Goal: Find specific page/section: Find specific page/section

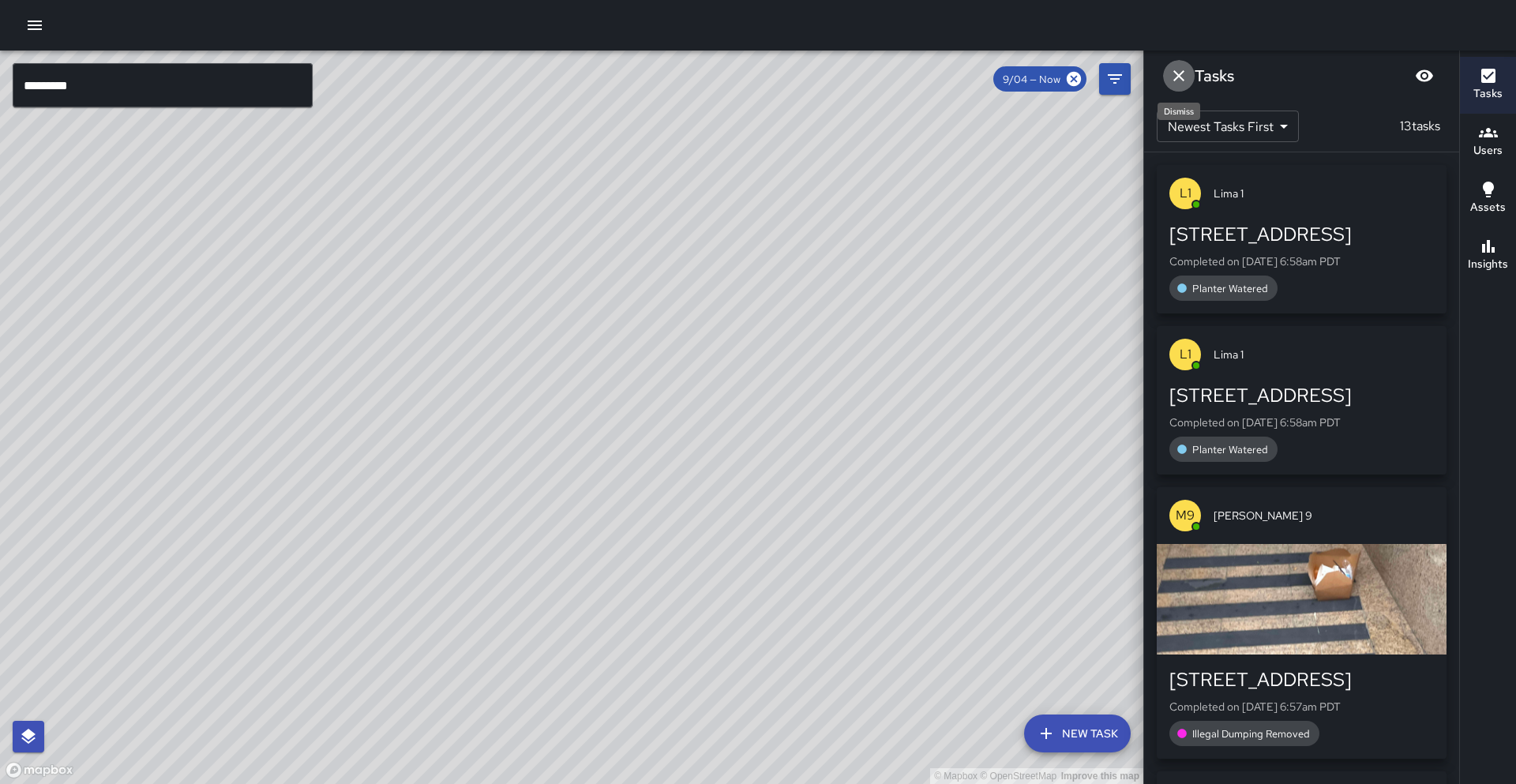
click at [1184, 75] on icon "Dismiss" at bounding box center [1179, 76] width 19 height 19
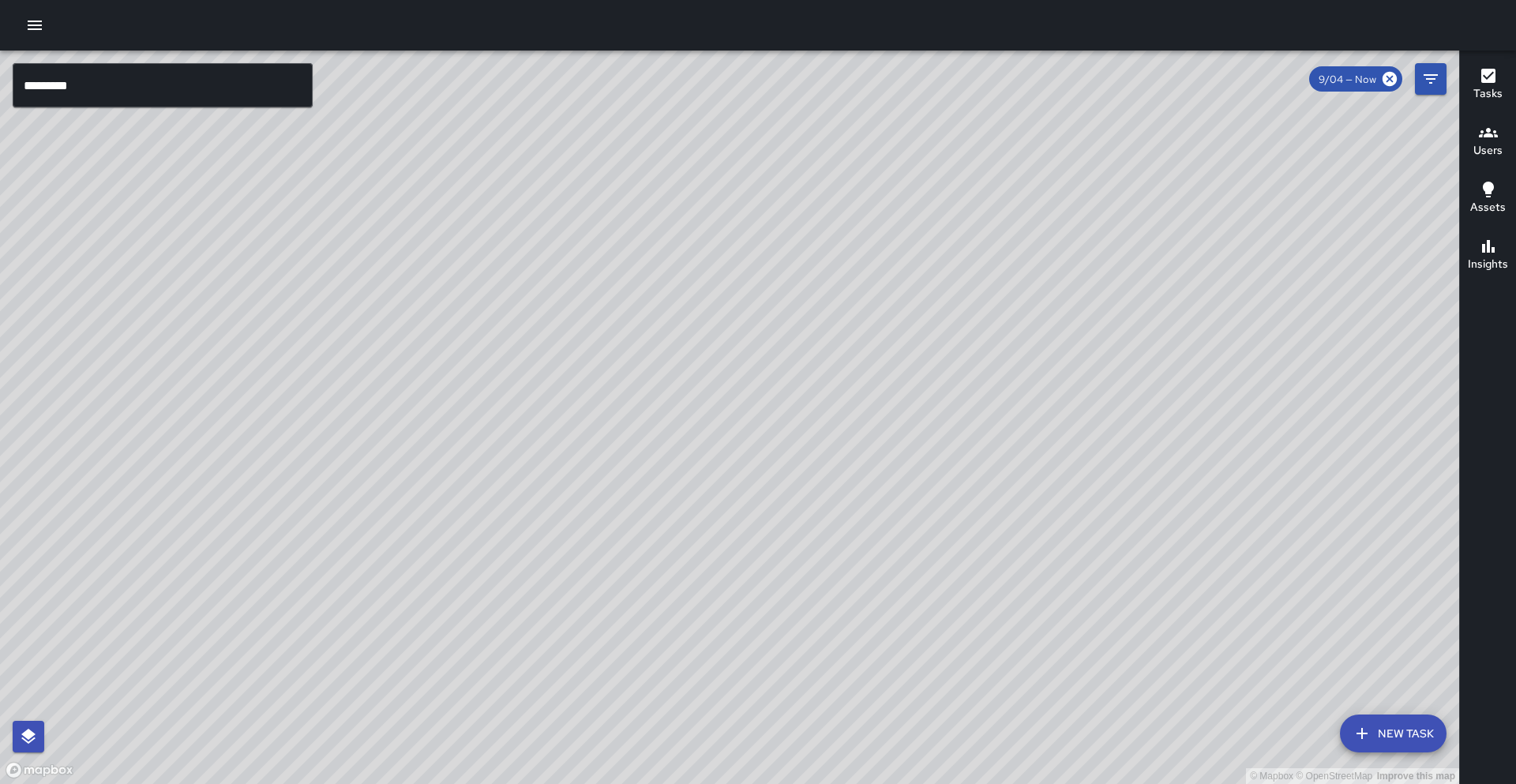
click at [1450, 80] on div "© Mapbox © OpenStreetMap Improve this map" at bounding box center [729, 416] width 1459 height 733
click at [1441, 81] on button "Filters" at bounding box center [1431, 79] width 32 height 32
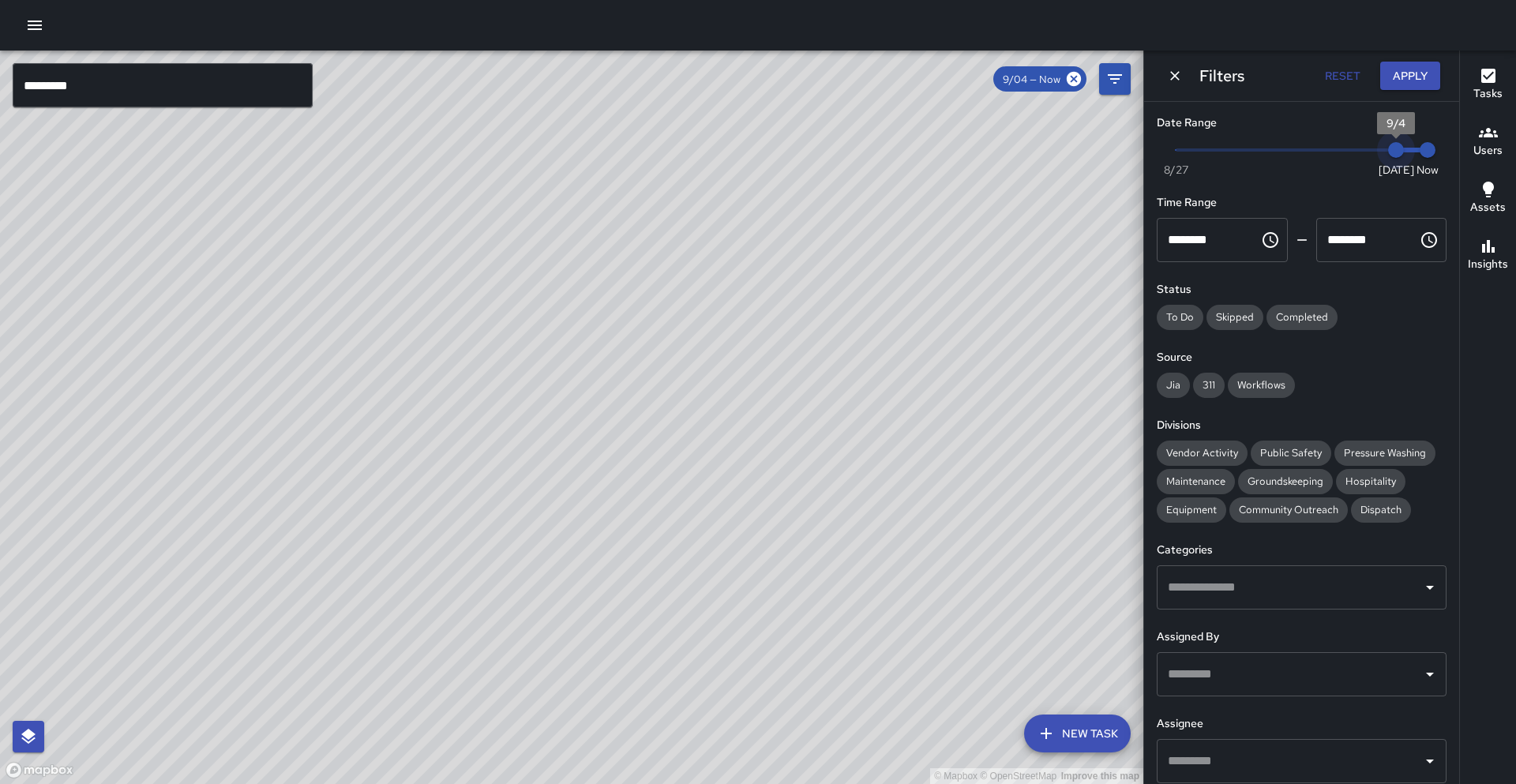
type input "*"
drag, startPoint x: 1399, startPoint y: 152, endPoint x: 1351, endPoint y: 158, distance: 48.4
click at [1357, 158] on span "9/3" at bounding box center [1365, 150] width 16 height 16
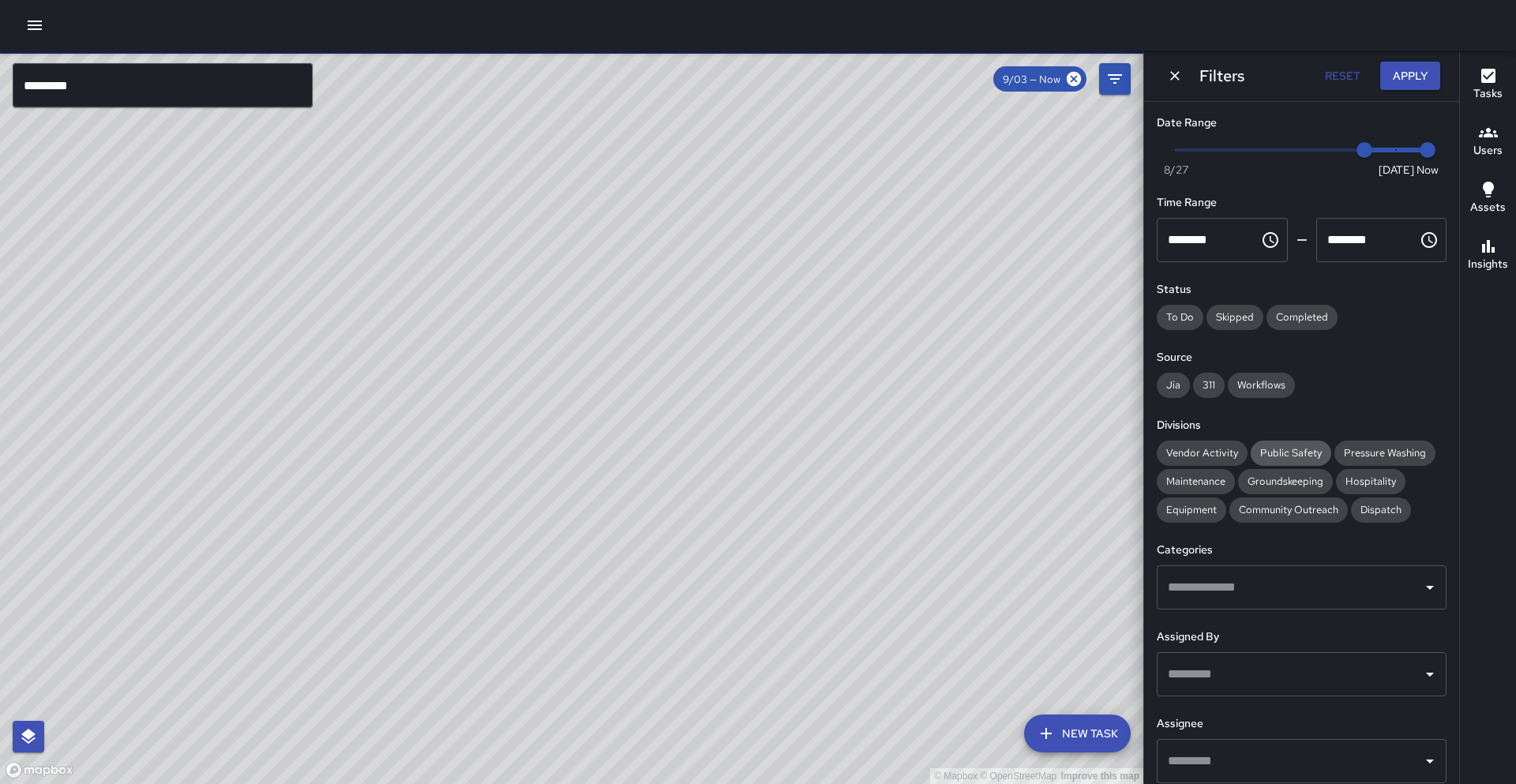
click at [1272, 447] on span "Public Safety" at bounding box center [1291, 452] width 80 height 13
drag, startPoint x: 666, startPoint y: 486, endPoint x: 570, endPoint y: 736, distance: 267.8
click at [570, 736] on div "© Mapbox © OpenStreetMap Improve this map" at bounding box center [571, 416] width 1144 height 733
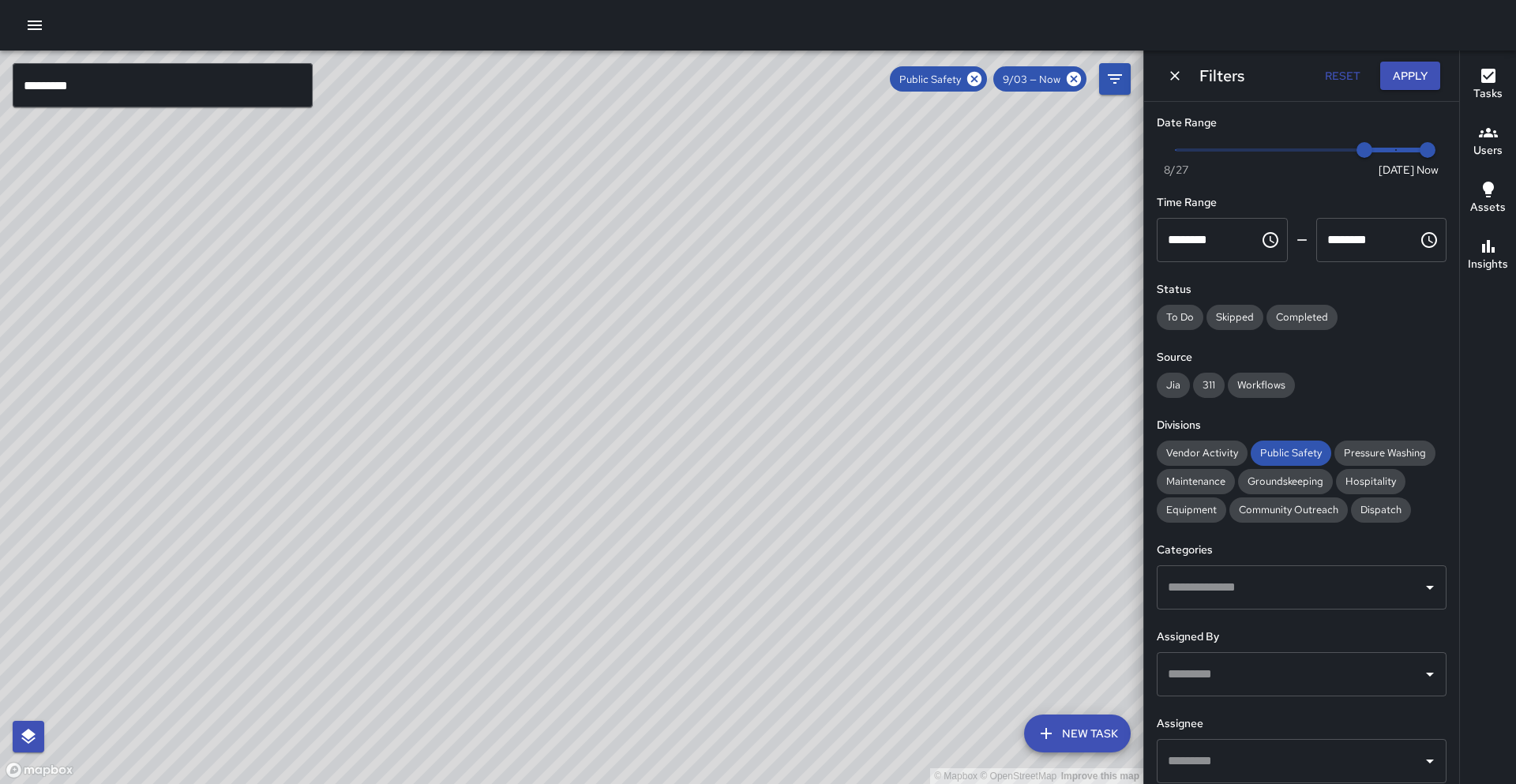
drag, startPoint x: 465, startPoint y: 654, endPoint x: 467, endPoint y: 577, distance: 77.0
click at [467, 577] on div "© Mapbox © OpenStreetMap Improve this map" at bounding box center [571, 416] width 1144 height 733
click at [464, 551] on div "© Mapbox © OpenStreetMap Improve this map S1 Sierra 1 1450 Broadway Completed o…" at bounding box center [571, 416] width 1144 height 733
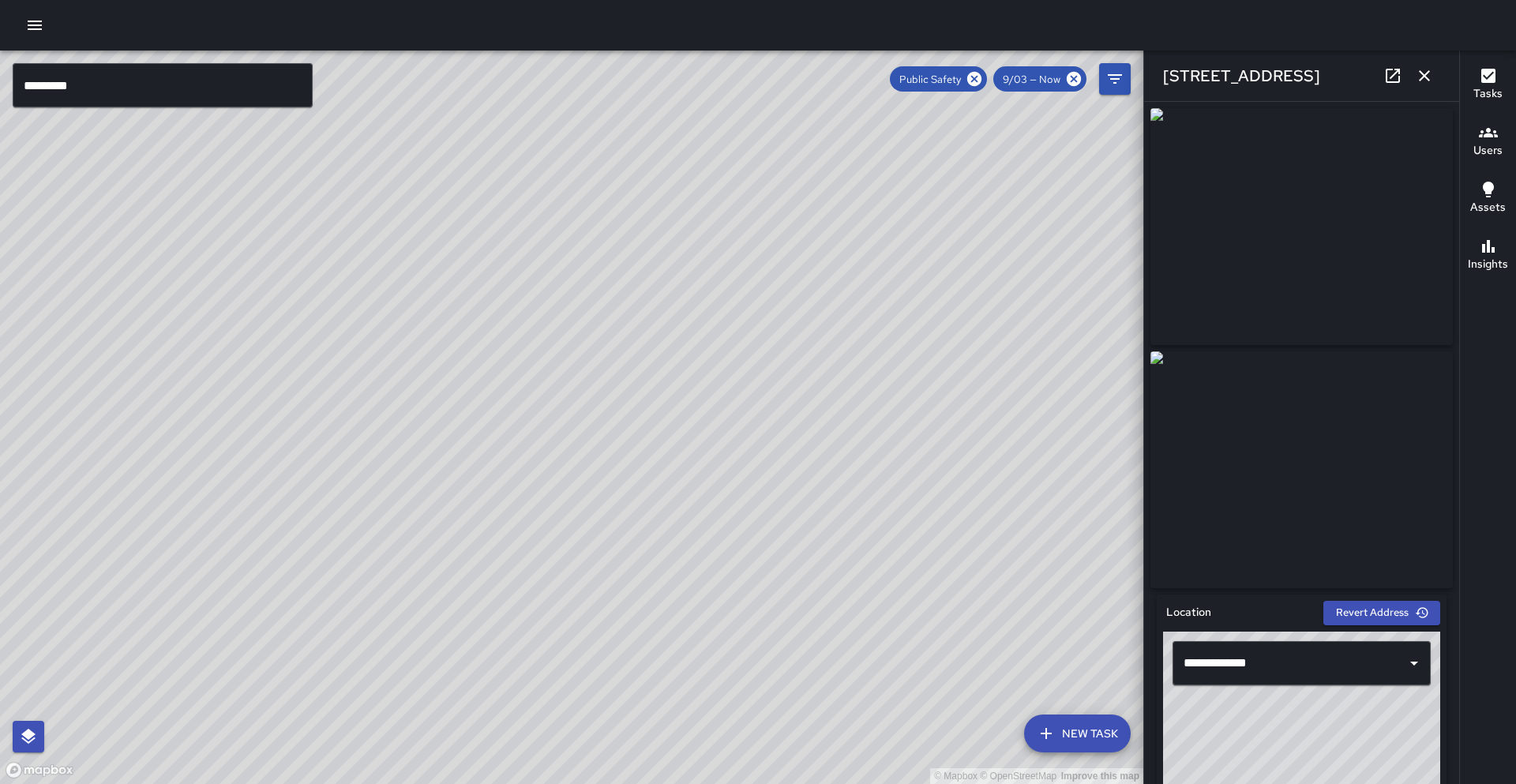
click at [1395, 84] on icon at bounding box center [1393, 76] width 19 height 19
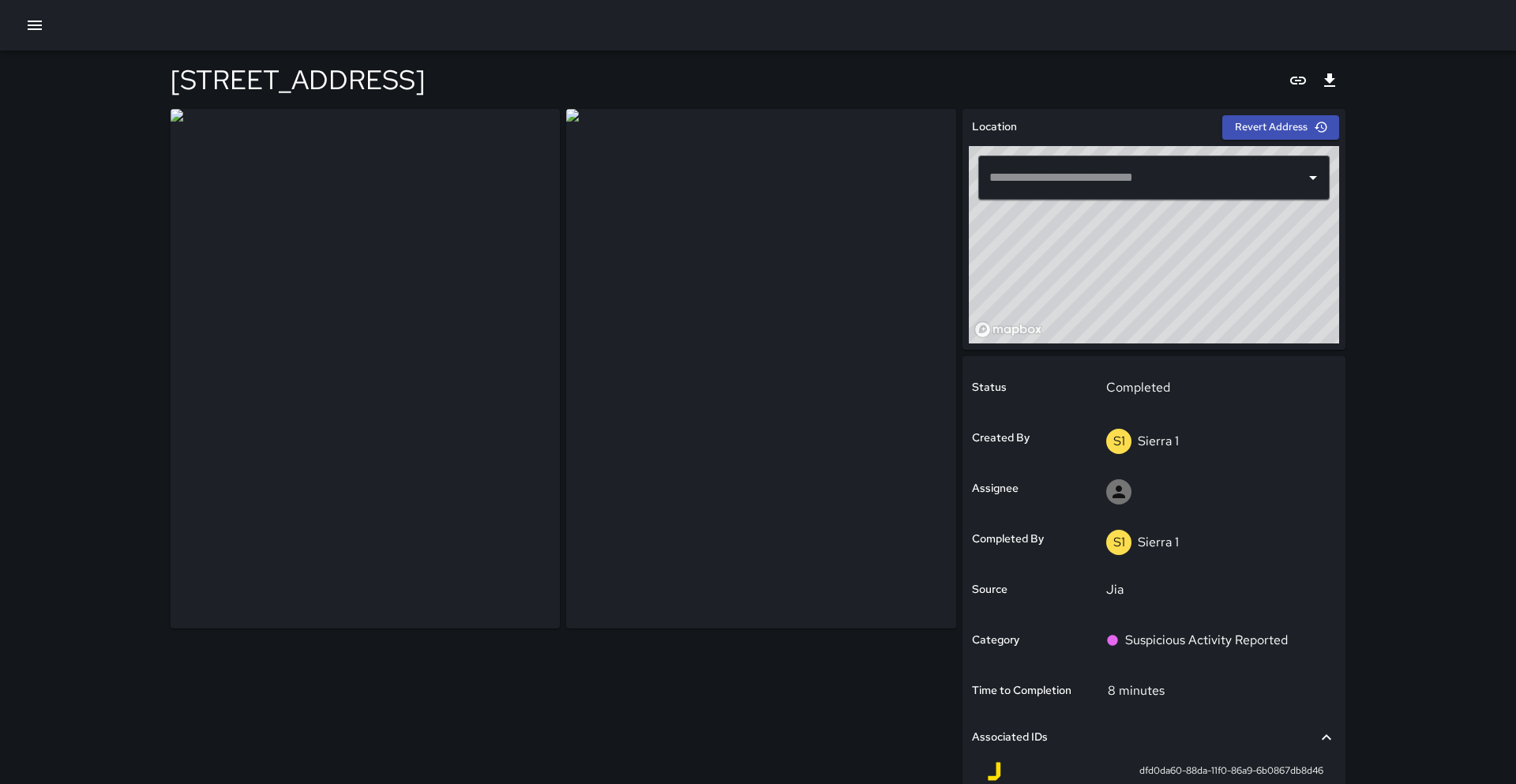
type input "**********"
